Goal: Task Accomplishment & Management: Manage account settings

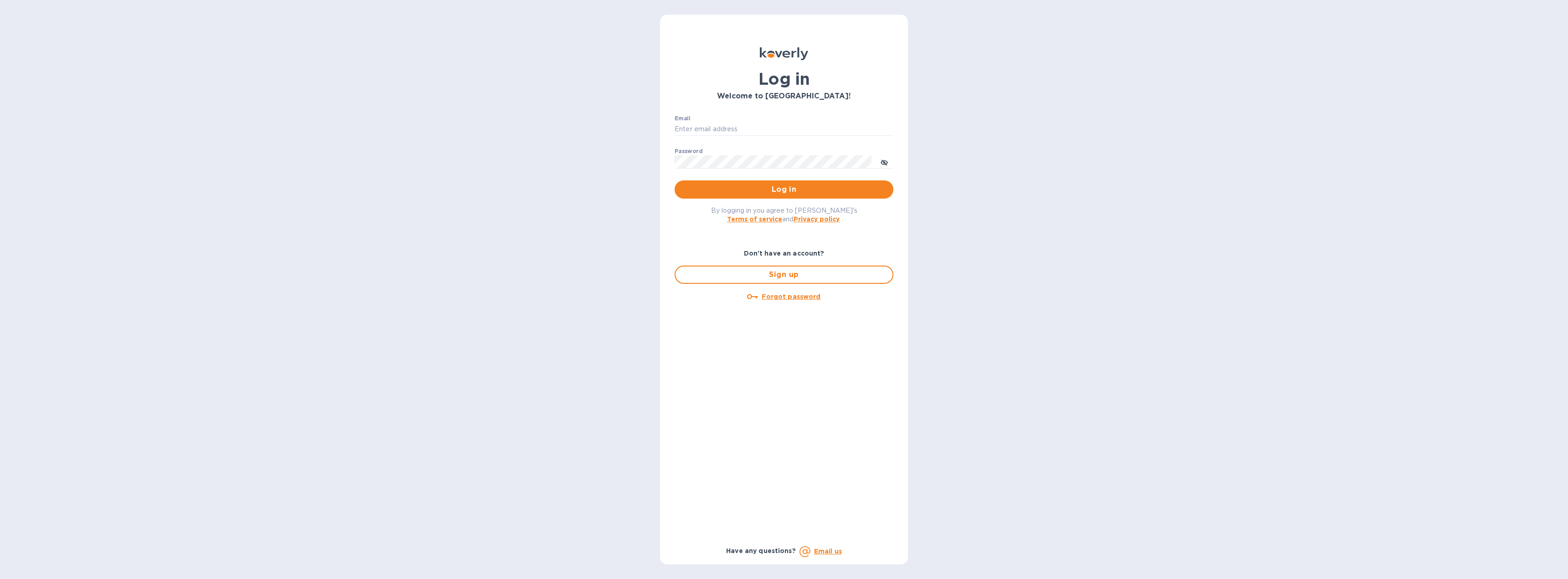
type input "[EMAIL_ADDRESS][DOMAIN_NAME]"
click at [765, 192] on span "Log in" at bounding box center [783, 190] width 204 height 11
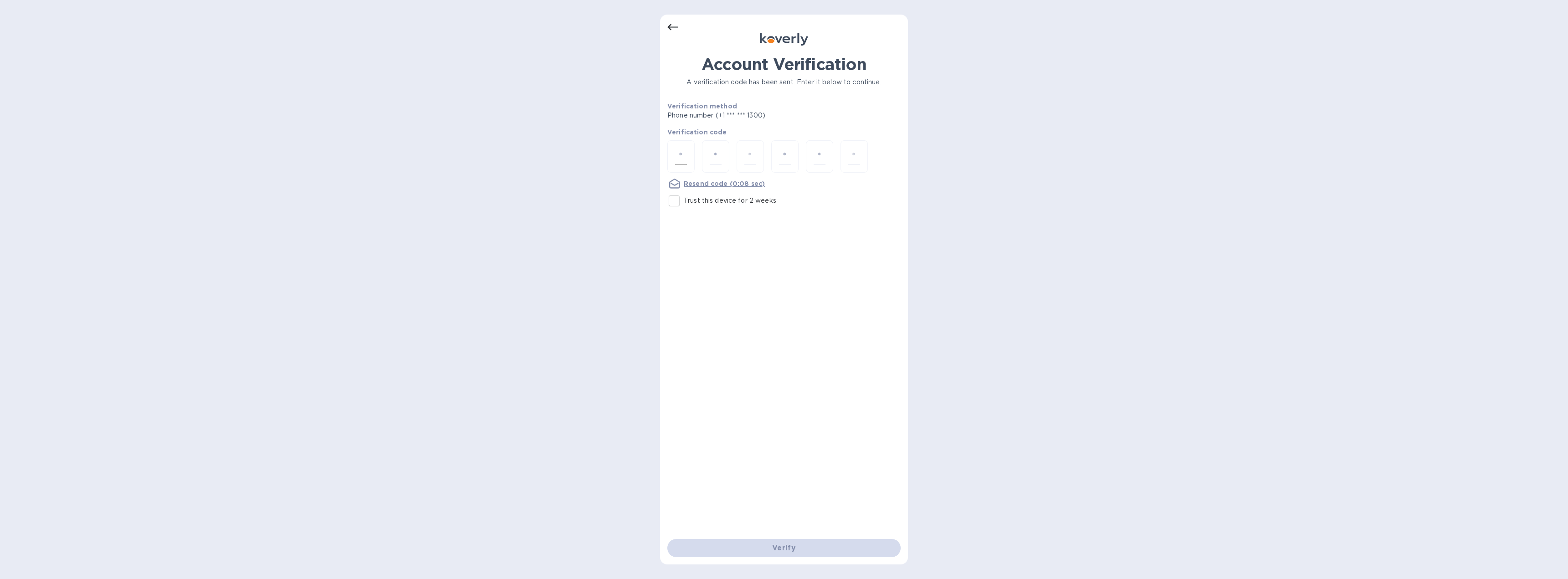
click at [687, 158] on div at bounding box center [681, 156] width 27 height 32
type input "2"
type input "5"
type input "6"
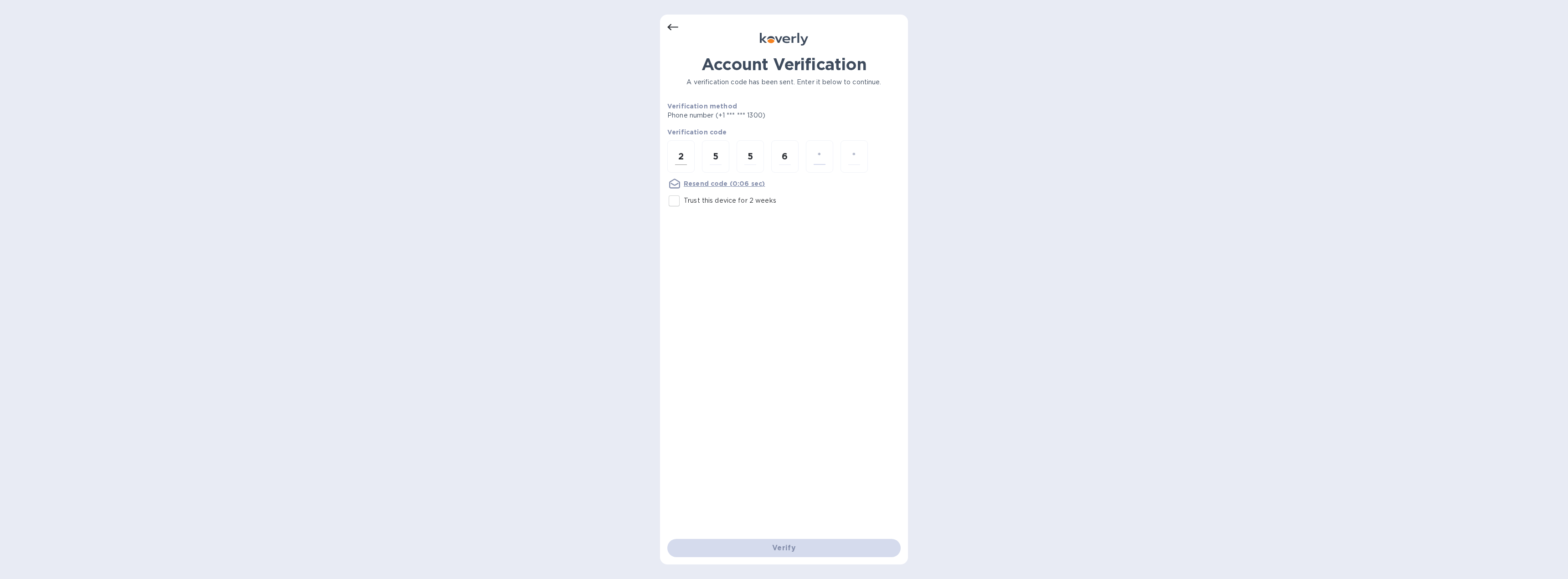
type input "6"
type input "5"
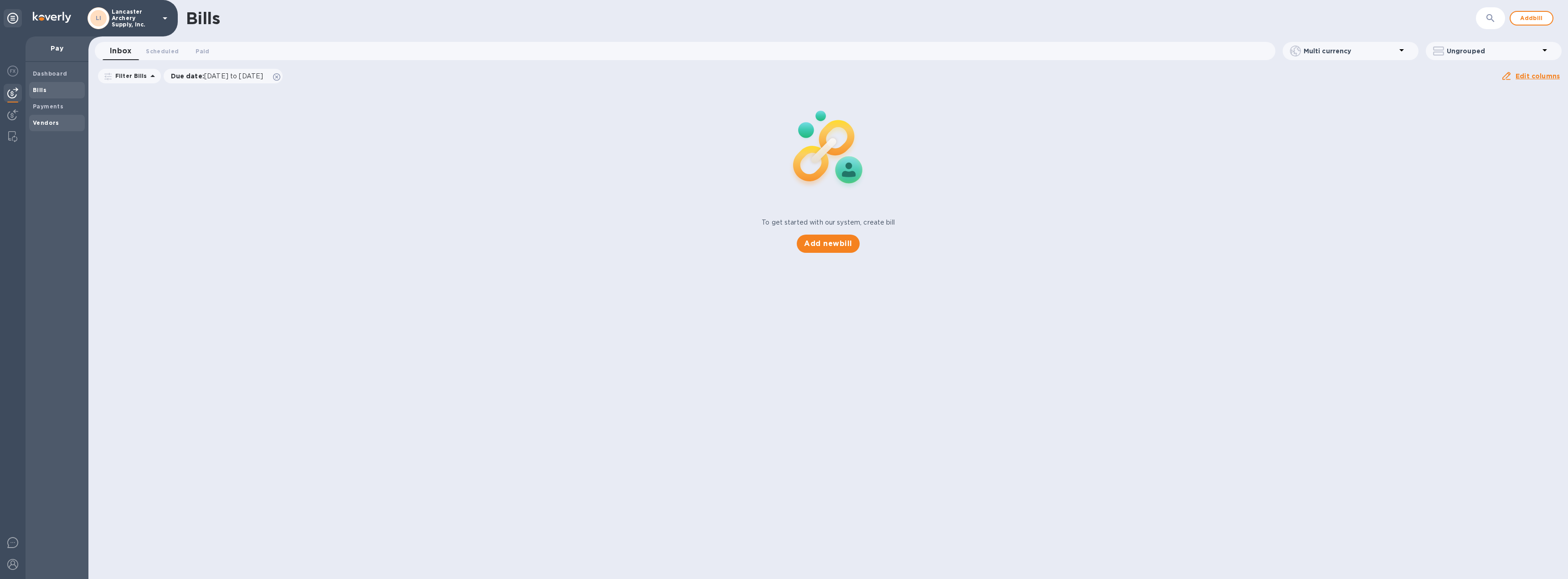
click at [51, 123] on b "Vendors" at bounding box center [46, 122] width 26 height 7
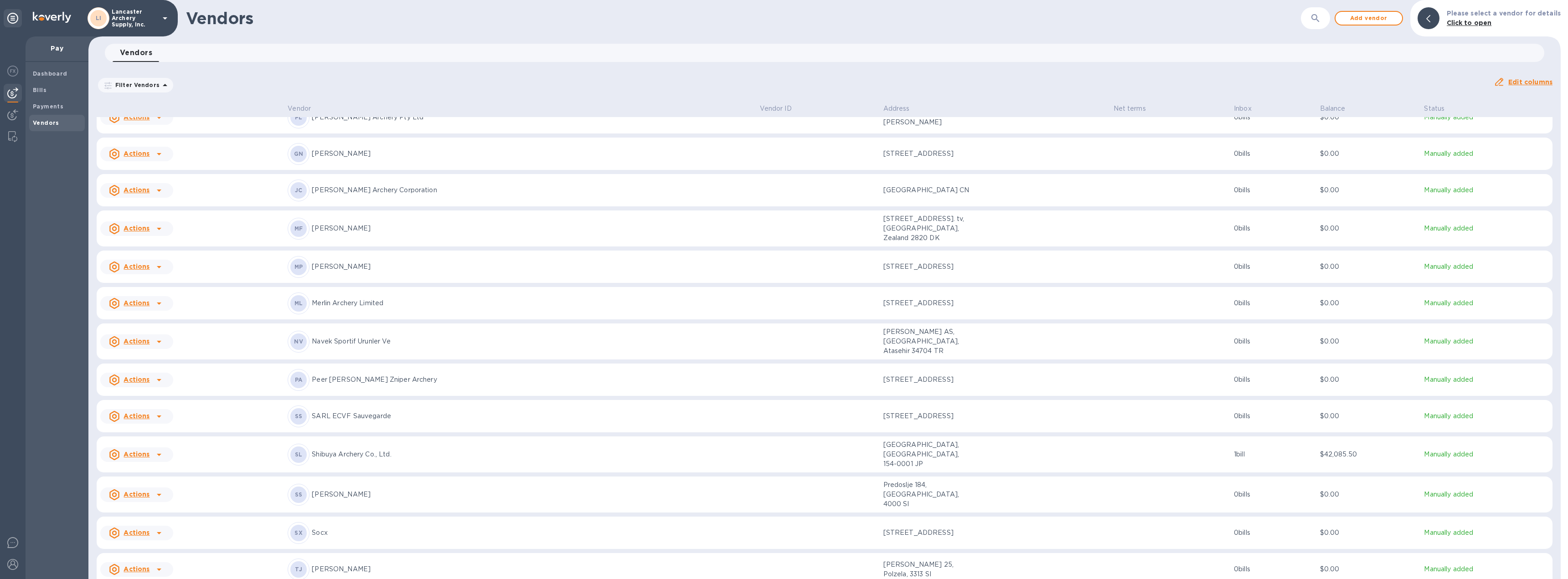
scroll to position [364, 0]
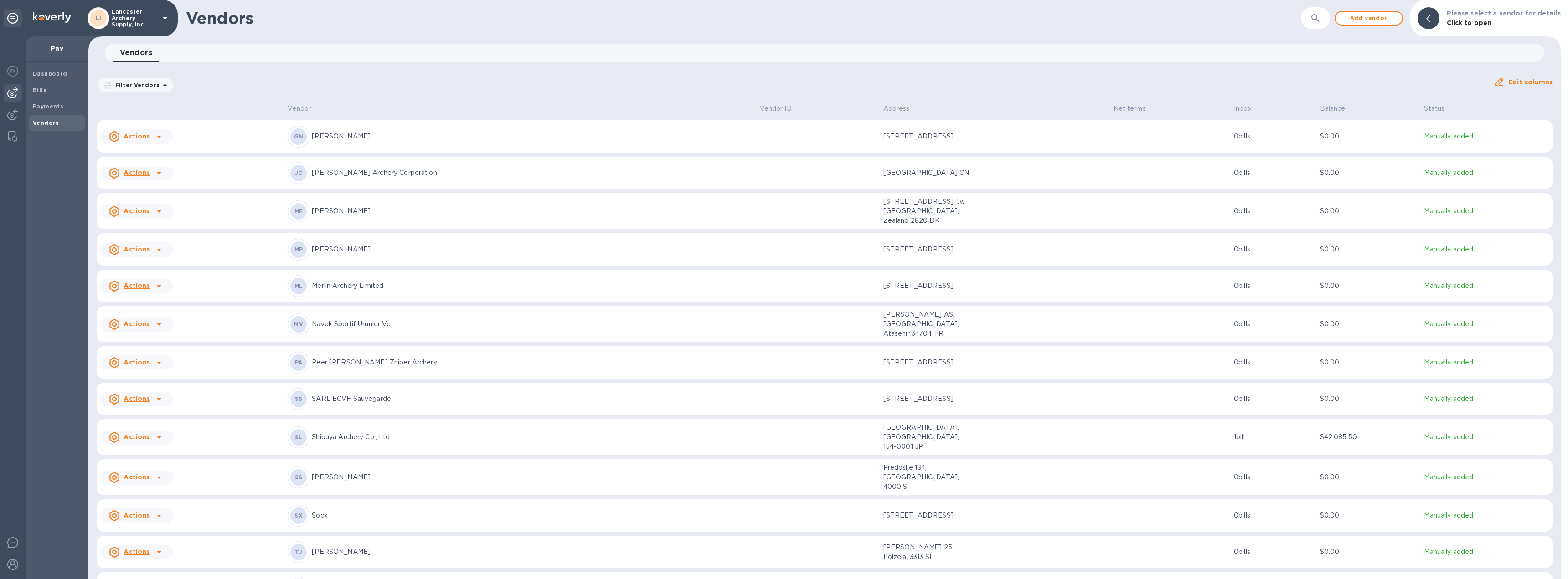
click at [531, 432] on p "Shibuya Archery Co., Ltd." at bounding box center [531, 437] width 440 height 10
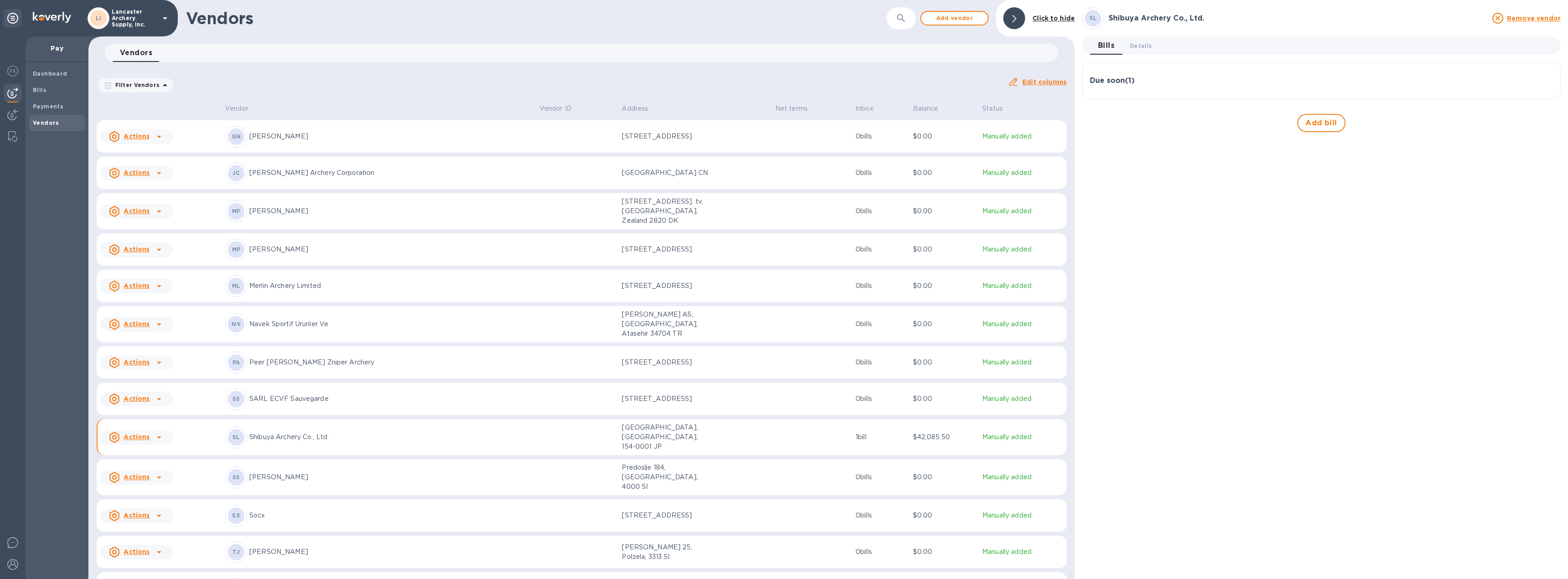
click at [1246, 80] on div "Due soon ( 1 )" at bounding box center [1321, 81] width 463 height 9
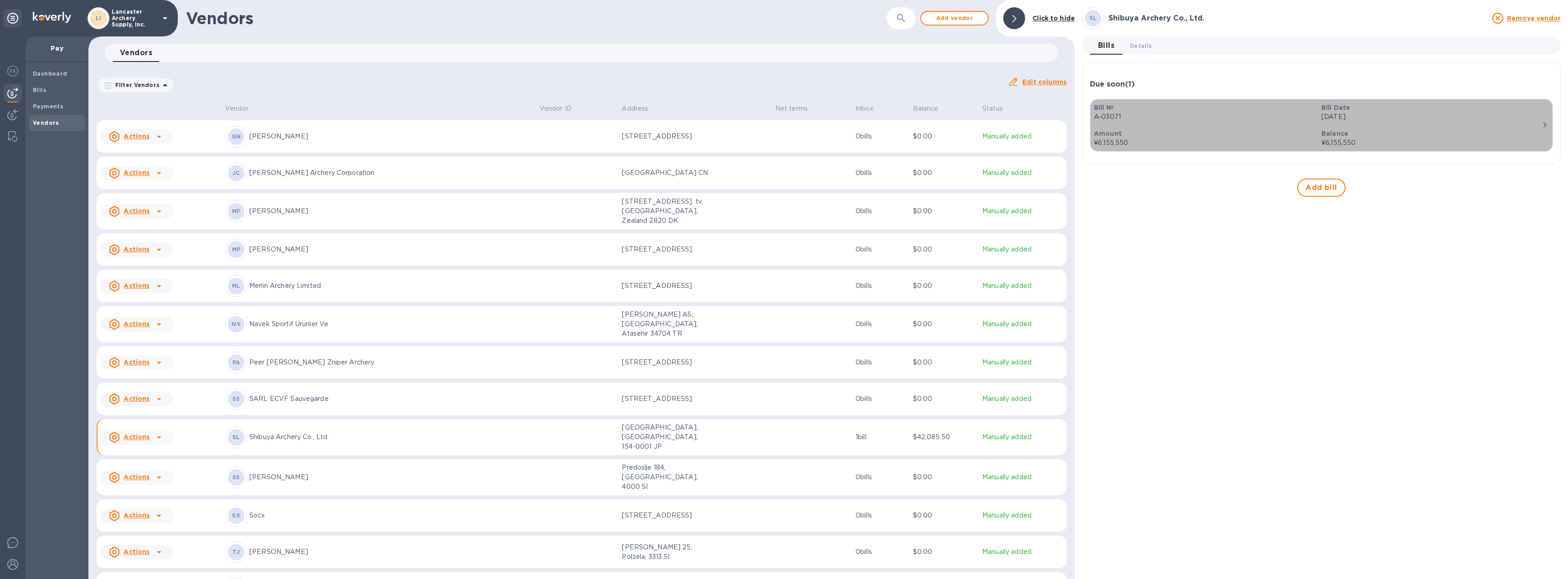
click at [1542, 126] on icon "button" at bounding box center [1545, 125] width 11 height 11
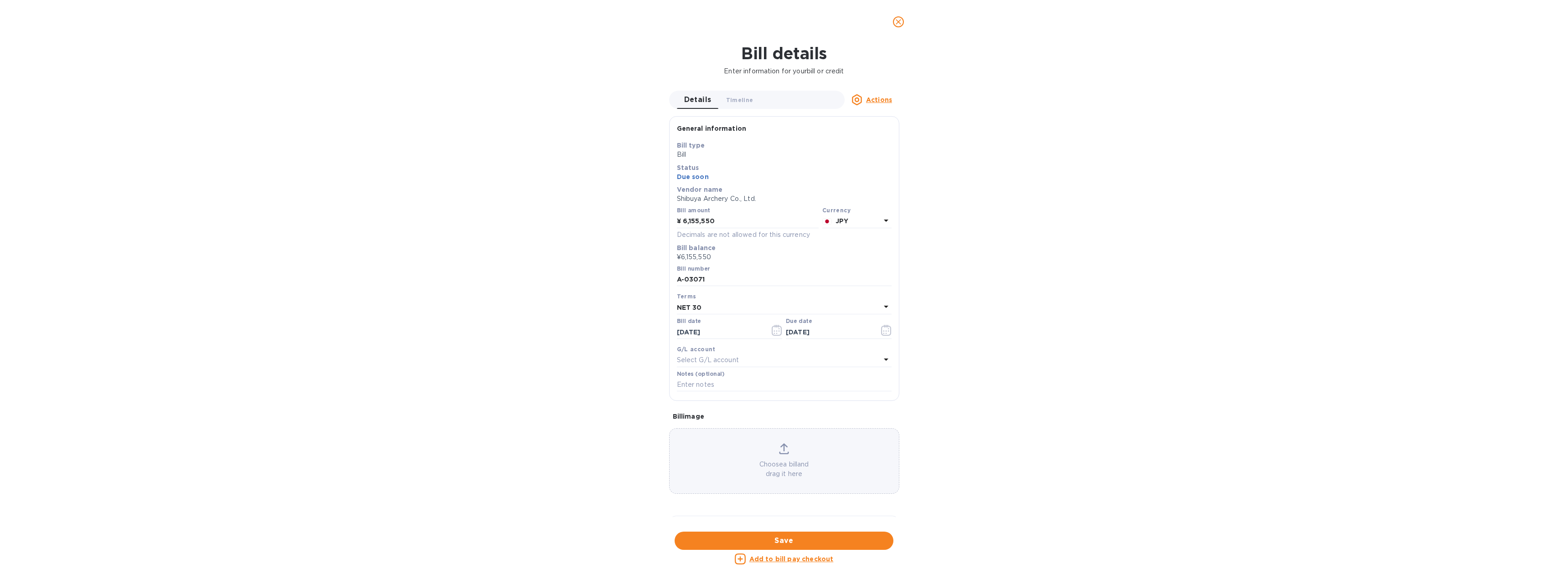
click at [874, 99] on u "Actions" at bounding box center [879, 100] width 26 height 7
click at [876, 157] on b "Delete" at bounding box center [881, 157] width 23 height 7
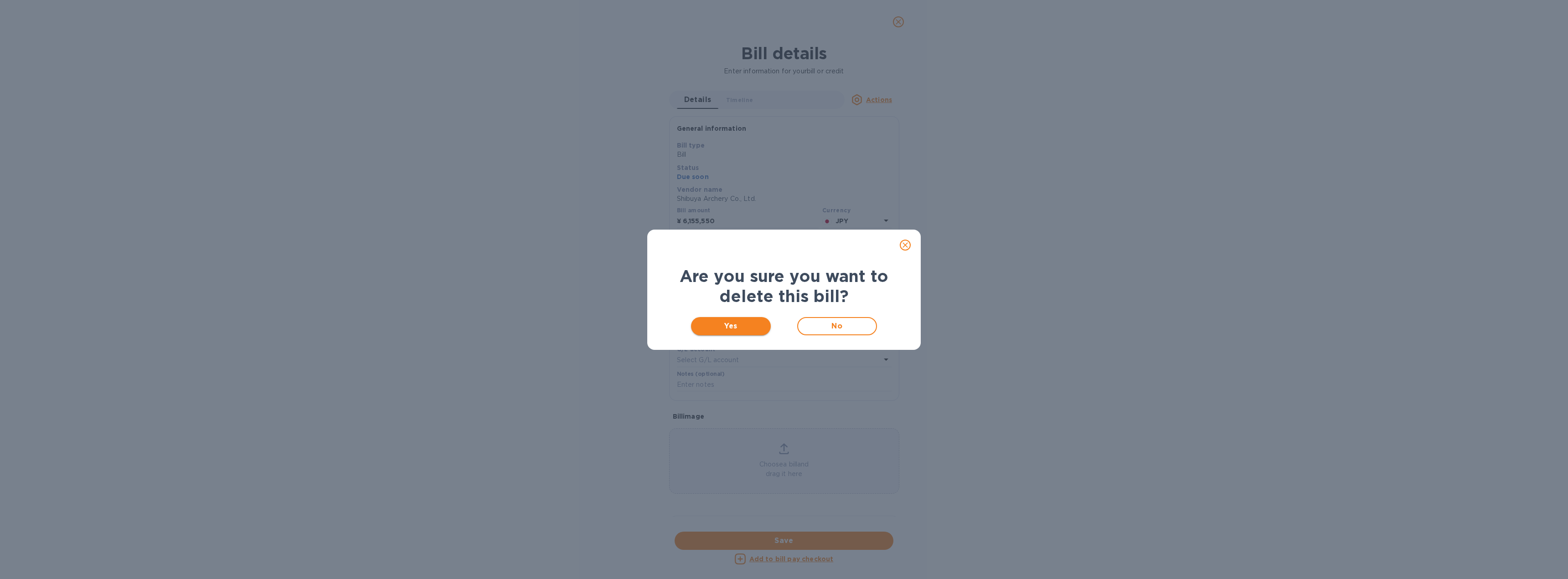
click at [716, 329] on span "Yes" at bounding box center [730, 326] width 65 height 11
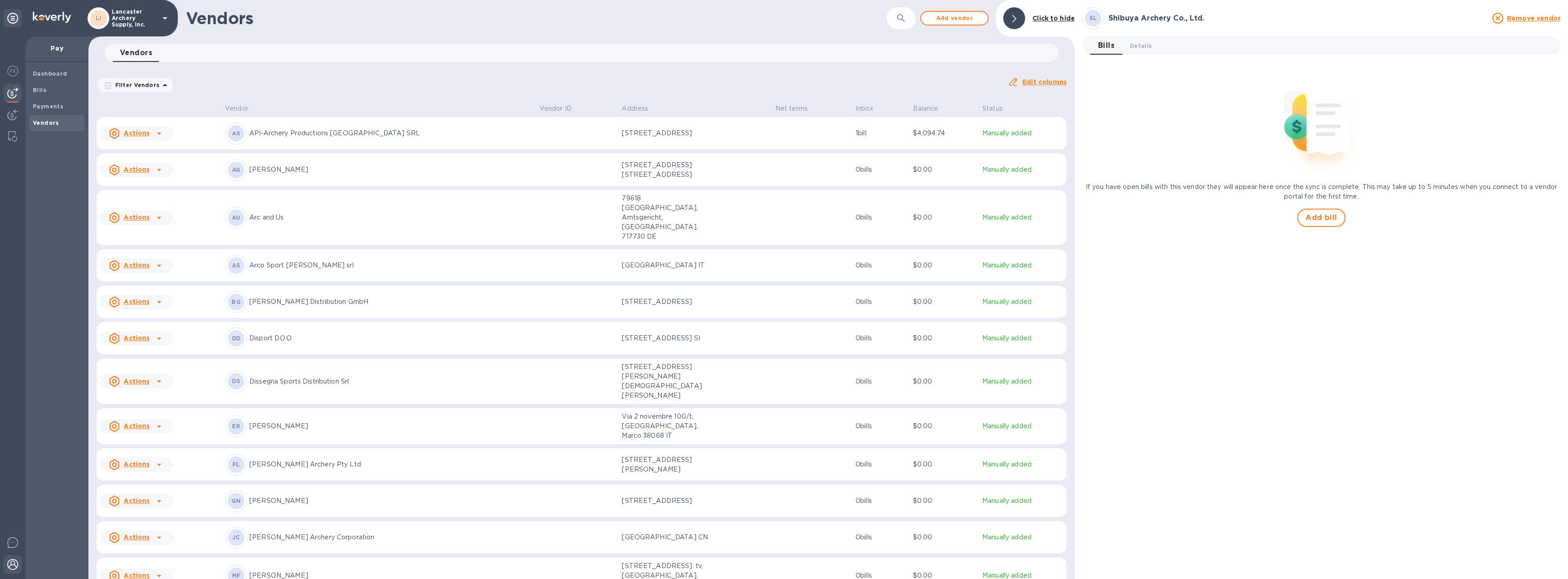
click at [16, 563] on img at bounding box center [13, 564] width 11 height 11
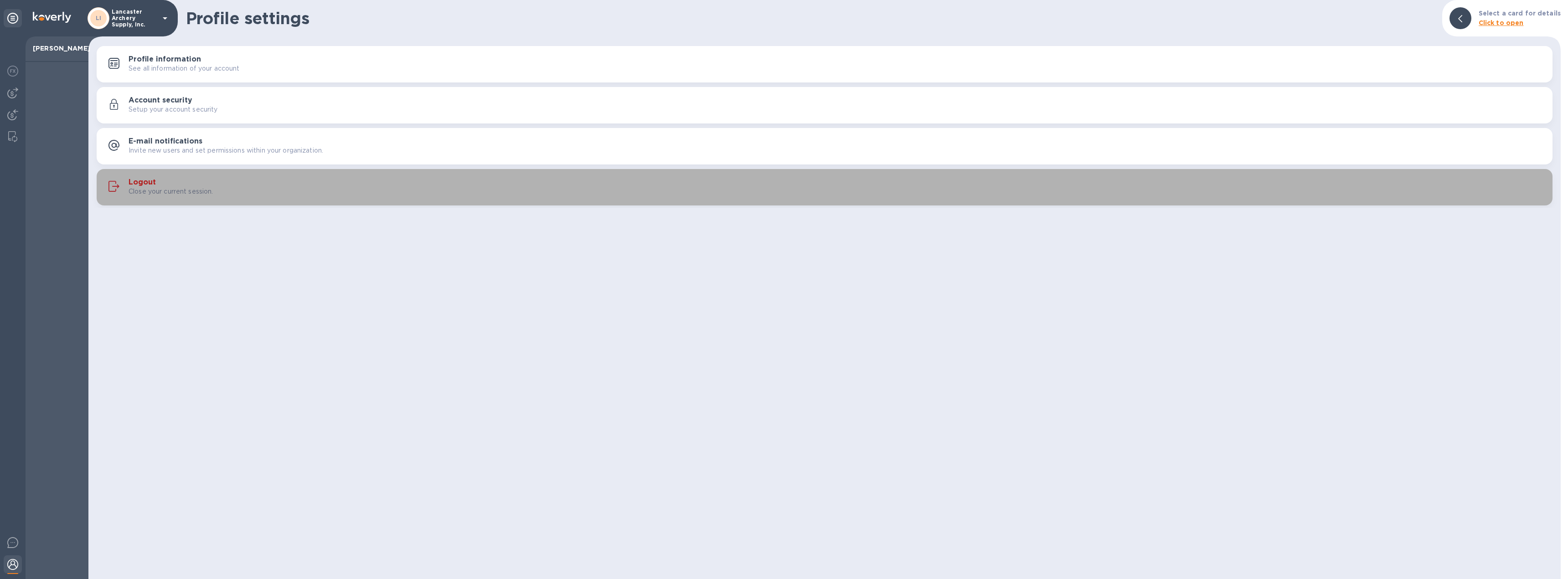
click at [135, 185] on h3 "Logout" at bounding box center [142, 182] width 27 height 9
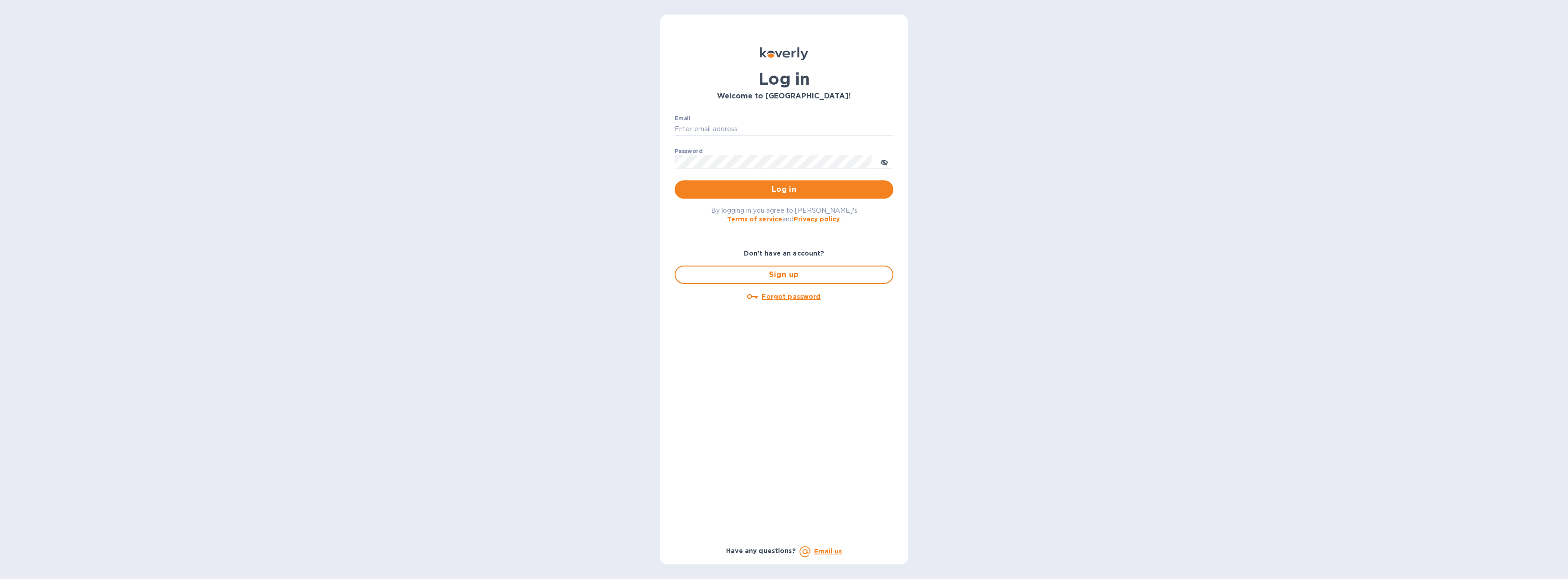
type input "[EMAIL_ADDRESS][DOMAIN_NAME]"
